Goal: Task Accomplishment & Management: Manage account settings

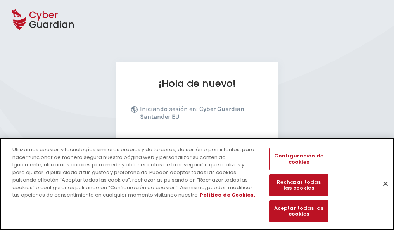
scroll to position [95, 0]
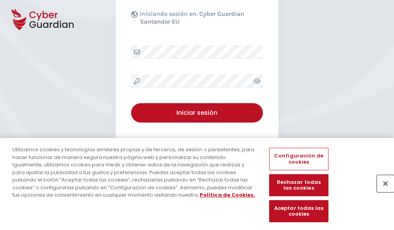
click at [381, 191] on button "Cerrar" at bounding box center [385, 183] width 17 height 17
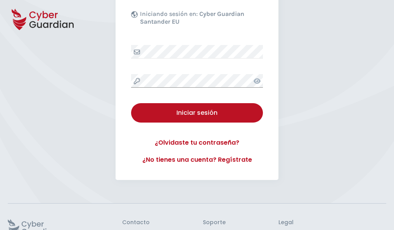
scroll to position [151, 0]
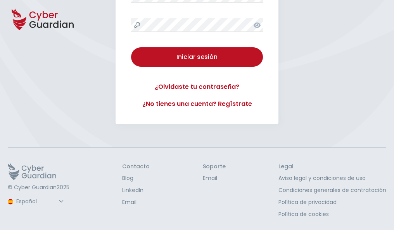
click at [131, 47] on button "Iniciar sesión" at bounding box center [197, 56] width 132 height 19
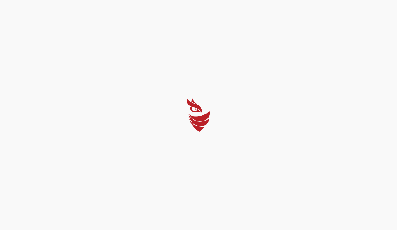
select select "Português (BR)"
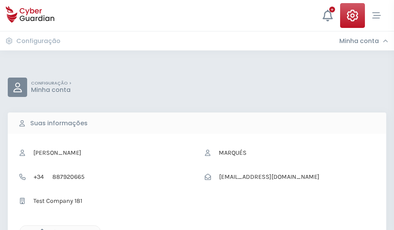
click at [40, 229] on icon "button" at bounding box center [40, 232] width 7 height 7
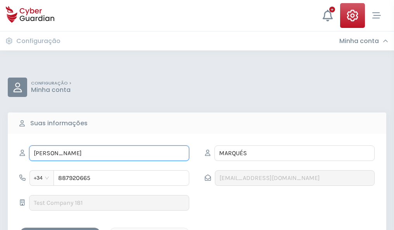
click at [109, 153] on input "HERNANDO" at bounding box center [109, 153] width 160 height 16
type input "H"
type input "Juan Luis"
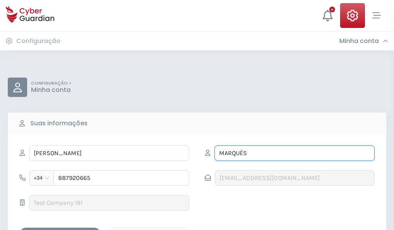
click at [294, 153] on input "MARQUÉS" at bounding box center [294, 153] width 160 height 16
type input "M"
type input "Lillo"
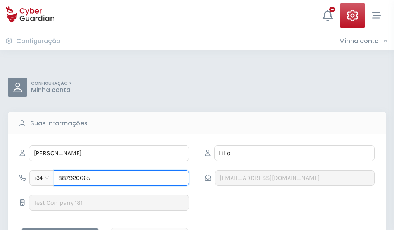
click at [121, 178] on input "887920665" at bounding box center [121, 178] width 136 height 16
type input "8"
type input "873124573"
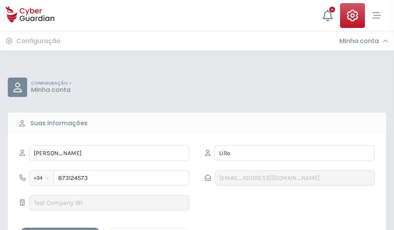
click at [60, 229] on div "Salvar alterações" at bounding box center [60, 234] width 70 height 10
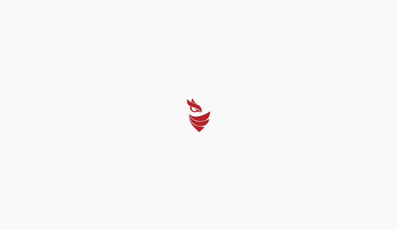
select select "Português (BR)"
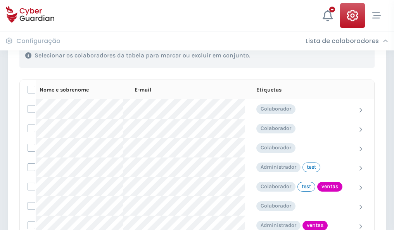
scroll to position [351, 0]
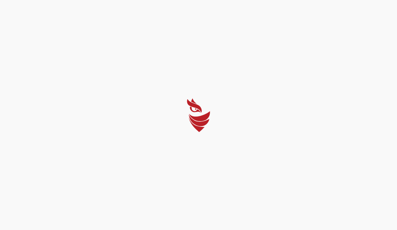
select select "Português (BR)"
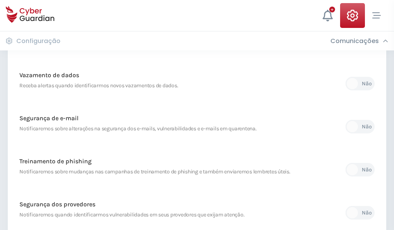
scroll to position [408, 0]
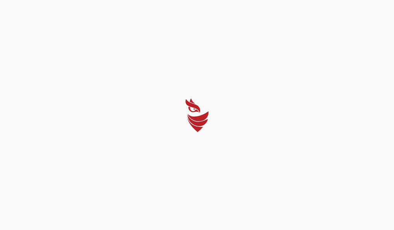
select select "Português (BR)"
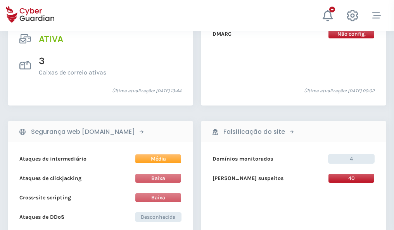
scroll to position [787, 0]
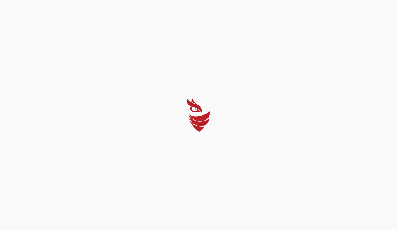
select select "Português (BR)"
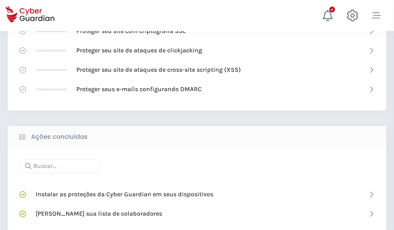
scroll to position [516, 0]
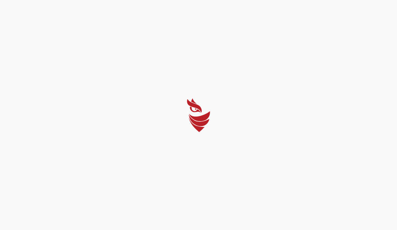
select select "Português (BR)"
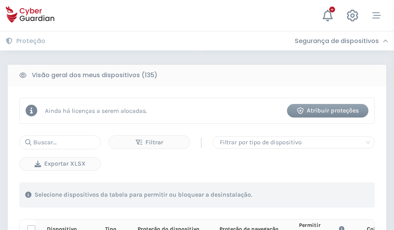
scroll to position [685, 0]
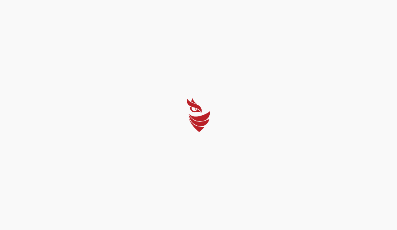
select select "Português (BR)"
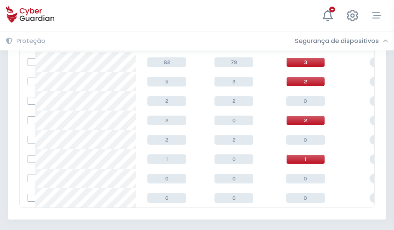
scroll to position [360, 0]
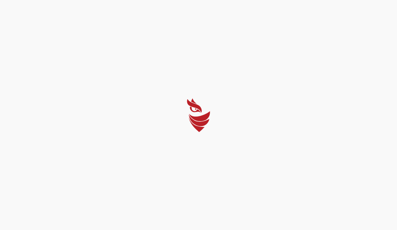
select select "Português (BR)"
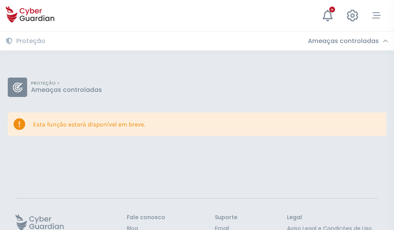
scroll to position [50, 0]
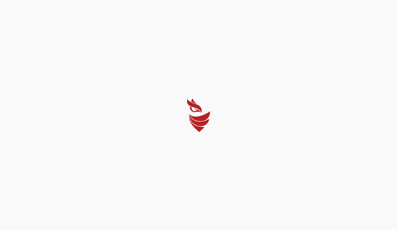
select select "Português (BR)"
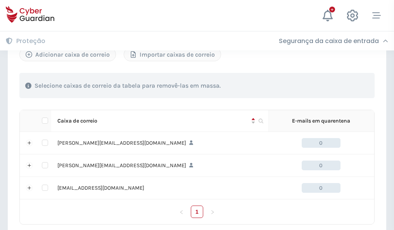
scroll to position [359, 0]
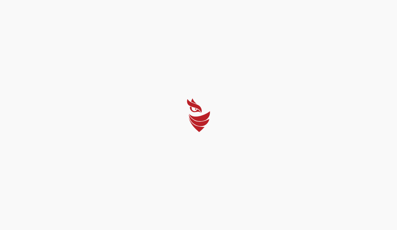
select select "Português (BR)"
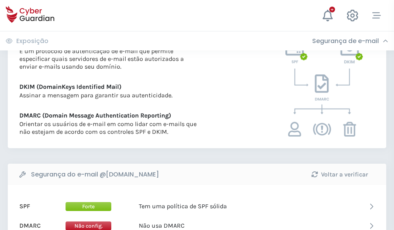
scroll to position [418, 0]
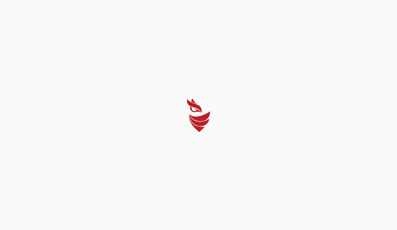
select select "Português (BR)"
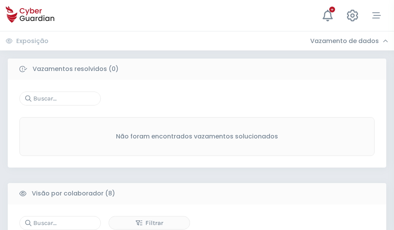
scroll to position [660, 0]
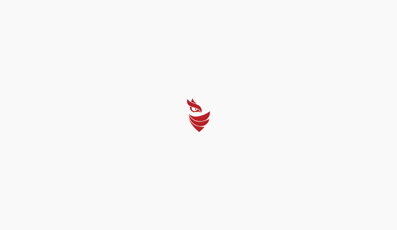
select select "Português (BR)"
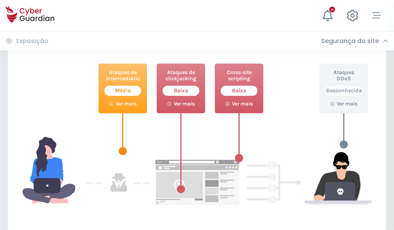
scroll to position [422, 0]
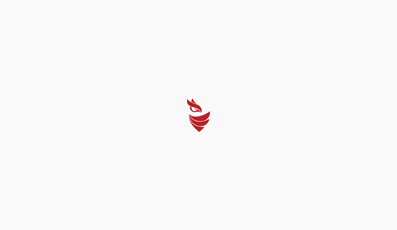
select select "Português (BR)"
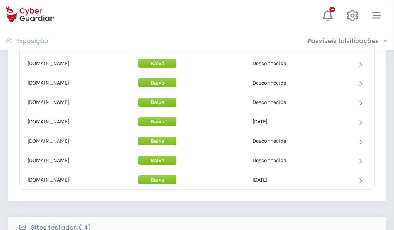
scroll to position [756, 0]
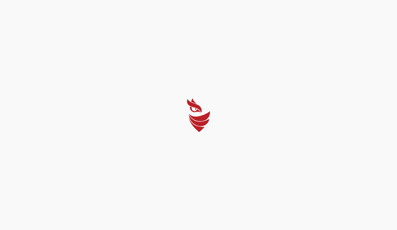
select select "Português (BR)"
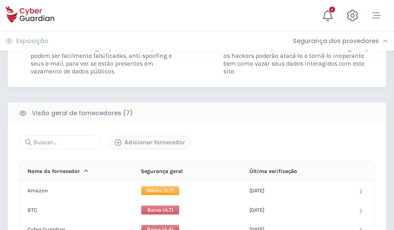
scroll to position [511, 0]
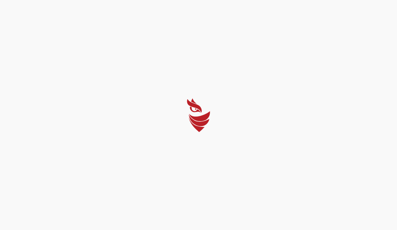
select select "Português (BR)"
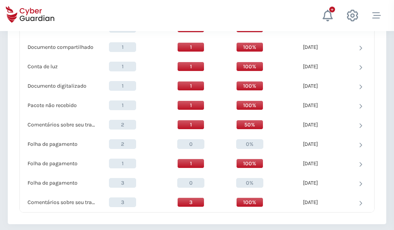
scroll to position [803, 0]
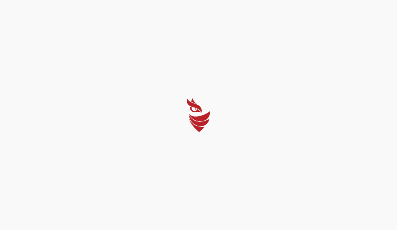
select select "Português (BR)"
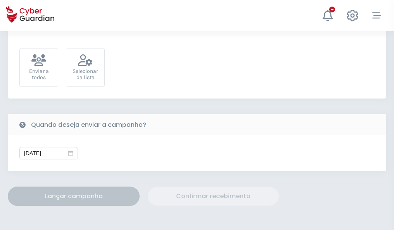
scroll to position [284, 0]
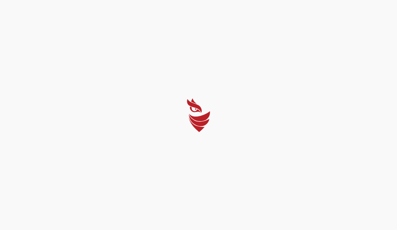
select select "Português (BR)"
